Goal: Check status: Check status

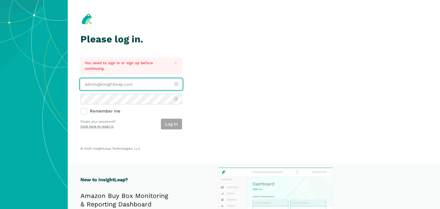
type input "[PERSON_NAME][EMAIL_ADDRESS][DOMAIN_NAME]"
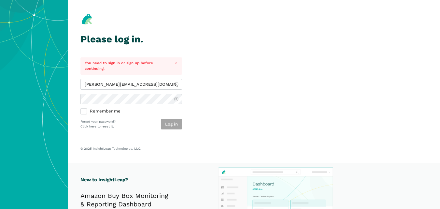
click at [179, 126] on div "Log in" at bounding box center [171, 124] width 21 height 11
click at [174, 123] on button "Log in" at bounding box center [171, 124] width 21 height 11
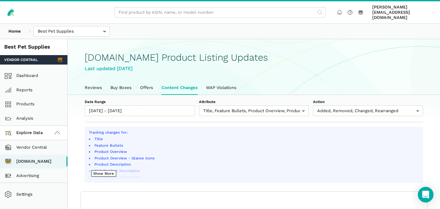
scroll to position [2, 0]
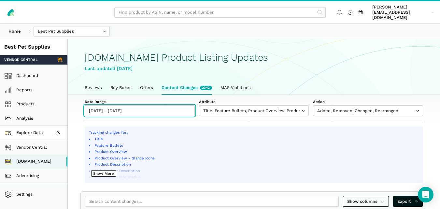
click at [164, 106] on input "[DATE] - [DATE]" at bounding box center [140, 110] width 110 height 11
type input "[DATE]"
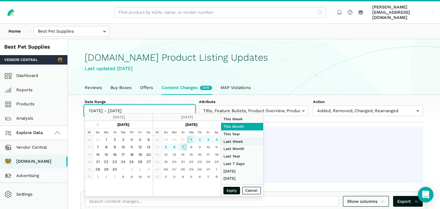
type input "[DATE]"
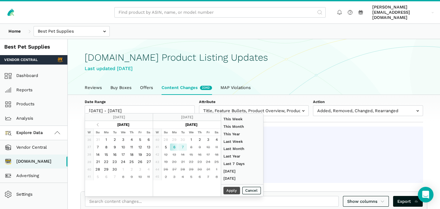
type input "[DATE]"
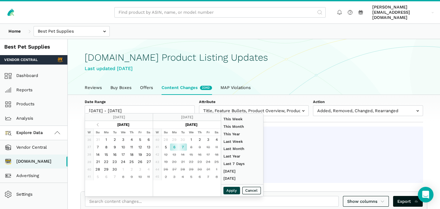
type input "[DATE]"
click at [233, 190] on button "Apply" at bounding box center [232, 190] width 17 height 7
type input "[DATE] - [DATE]"
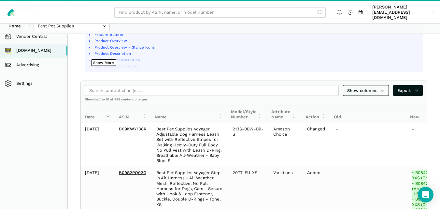
scroll to position [95, 0]
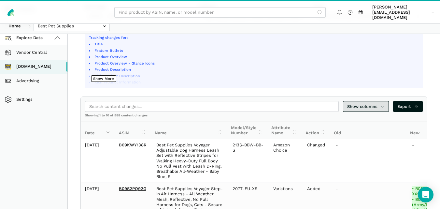
click at [382, 103] on icon at bounding box center [383, 106] width 4 height 7
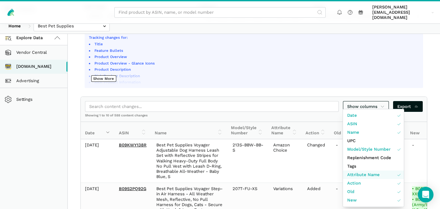
click at [367, 171] on span "Attribute Name" at bounding box center [363, 174] width 33 height 7
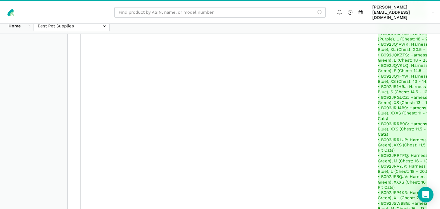
scroll to position [9306, 0]
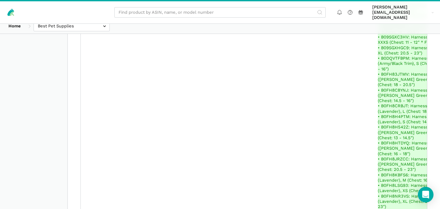
click at [107, 185] on div at bounding box center [220, 104] width 440 height 209
select select "100"
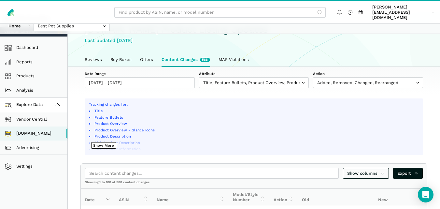
scroll to position [39, 0]
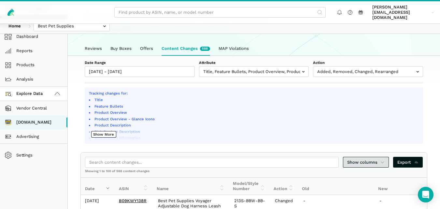
click at [383, 159] on icon at bounding box center [383, 162] width 4 height 7
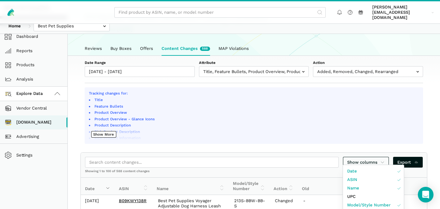
scroll to position [222, 0]
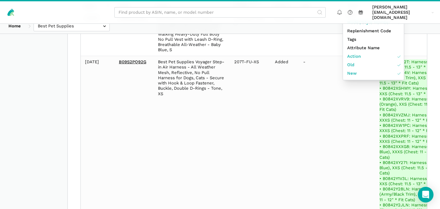
click at [440, 36] on div at bounding box center [220, 104] width 440 height 209
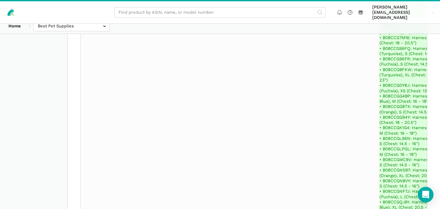
scroll to position [0, 0]
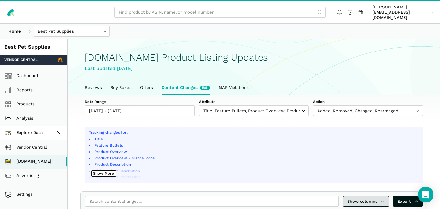
click at [379, 198] on span "Show columns" at bounding box center [366, 201] width 38 height 7
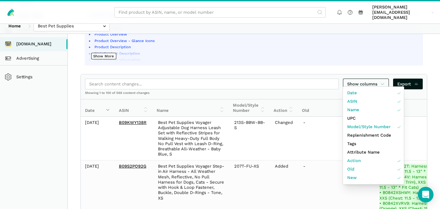
scroll to position [130, 0]
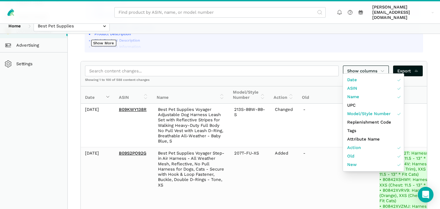
click at [435, 100] on div at bounding box center [220, 104] width 440 height 209
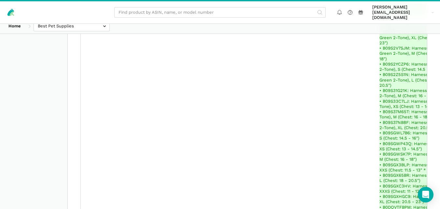
scroll to position [123539, 0]
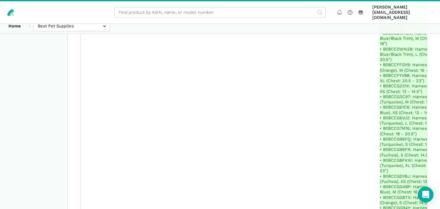
scroll to position [112279, 0]
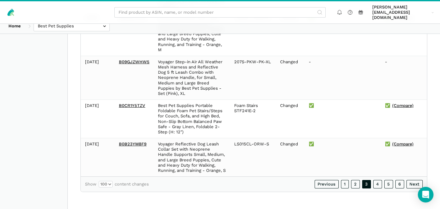
scroll to position [79218, 0]
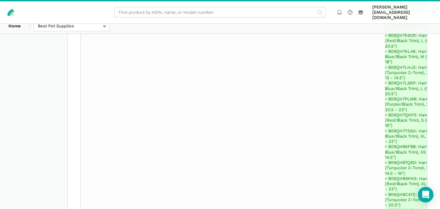
drag, startPoint x: 146, startPoint y: 132, endPoint x: 118, endPoint y: 133, distance: 28.7
copy link "B0B23YM8F9"
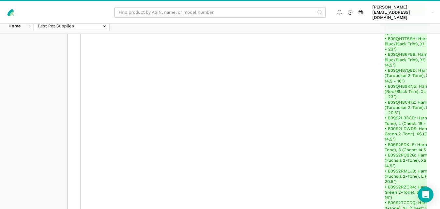
scroll to position [73177, 0]
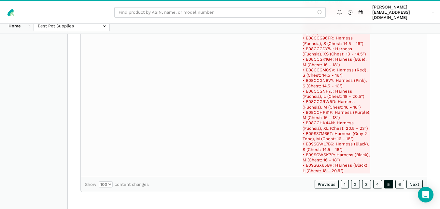
scroll to position [22276, 0]
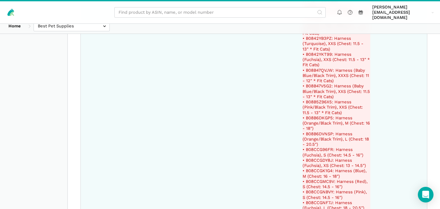
drag, startPoint x: 332, startPoint y: 149, endPoint x: 306, endPoint y: 149, distance: 26.4
copy del "B09SGWSK7P"
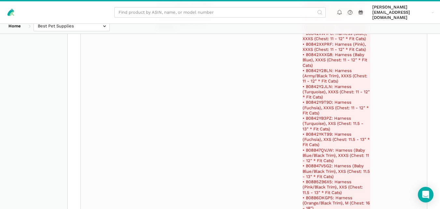
scroll to position [22185, 0]
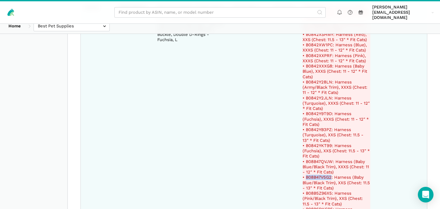
drag, startPoint x: 331, startPoint y: 61, endPoint x: 305, endPoint y: 60, distance: 26.1
click at [305, 175] on del "• B08B47V5G2: Harness (Baby Blue/Black Trim), XXS (Chest: 11.5 - 13" * Fit Cats)" at bounding box center [337, 183] width 68 height 16
copy del "B08B47V5G2"
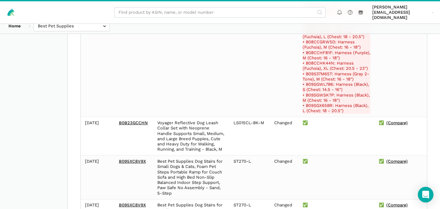
scroll to position [20973, 0]
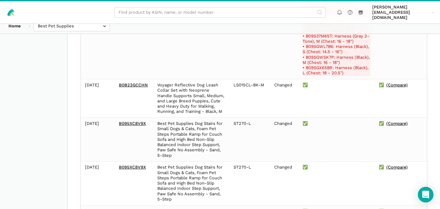
drag, startPoint x: 329, startPoint y: 144, endPoint x: 305, endPoint y: 142, distance: 24.5
copy del "B0842XKL2T"
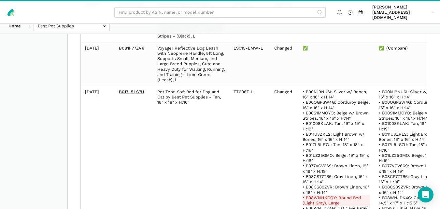
scroll to position [21546, 0]
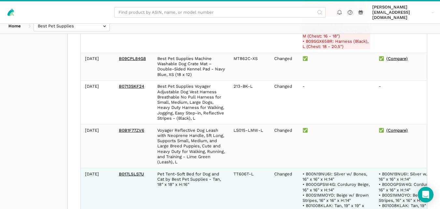
drag, startPoint x: 334, startPoint y: 167, endPoint x: 305, endPoint y: 169, distance: 29.4
copy del "B08WNHKGQY"
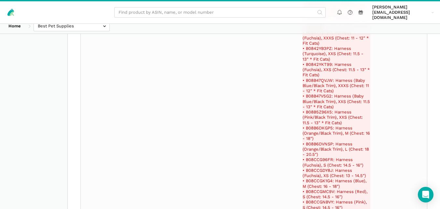
scroll to position [22276, 0]
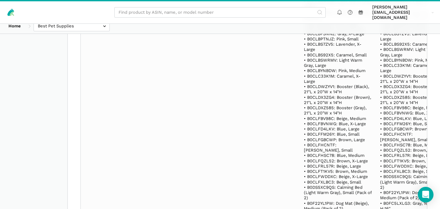
scroll to position [10982, 0]
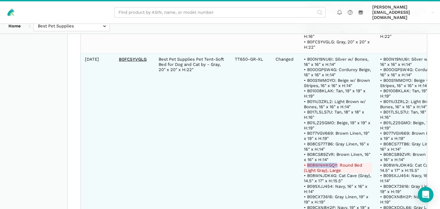
drag, startPoint x: 335, startPoint y: 116, endPoint x: 307, endPoint y: 117, distance: 28.7
click at [307, 163] on del "• B08WNHKGQY: Round Bed (Light Gray), Large" at bounding box center [338, 168] width 68 height 11
copy del "B08WNHKGQY"
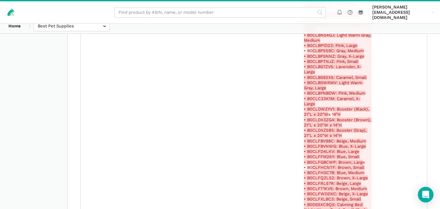
scroll to position [985, 0]
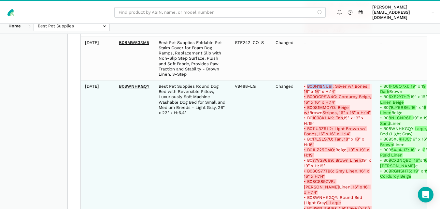
drag, startPoint x: 331, startPoint y: 81, endPoint x: 307, endPoint y: 80, distance: 24.1
click at [307, 84] on del "• B0 0N19NU6I: Silver w/ Bones, 16 " x 1 6 " x H:1 4"" at bounding box center [338, 89] width 68 height 11
copy del "B0 0N19NU6I"
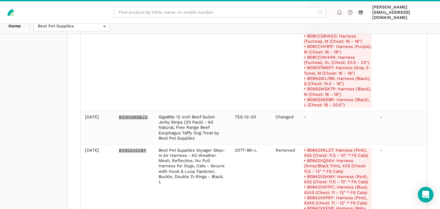
scroll to position [0, 0]
